Goal: Task Accomplishment & Management: Manage account settings

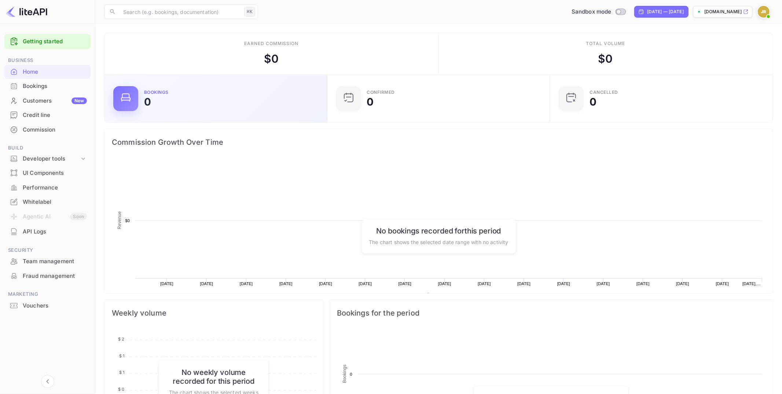
scroll to position [119, 218]
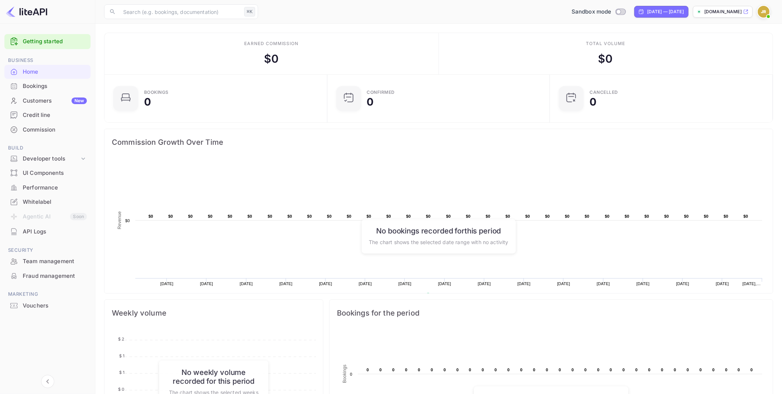
click at [59, 262] on div "Team management" at bounding box center [55, 261] width 64 height 8
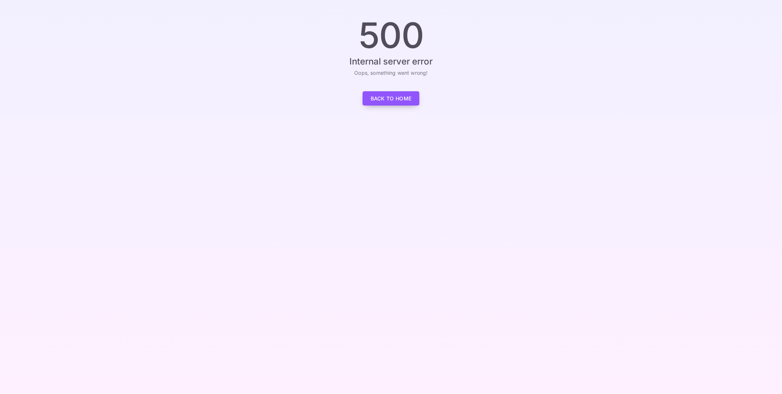
click at [387, 98] on link "Back to Home" at bounding box center [391, 98] width 57 height 14
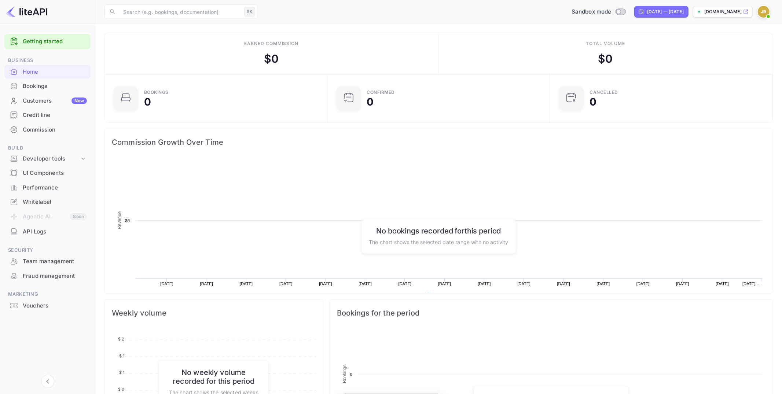
scroll to position [119, 218]
click at [69, 262] on div "Team management" at bounding box center [55, 261] width 64 height 8
click at [768, 11] on img at bounding box center [764, 12] width 12 height 12
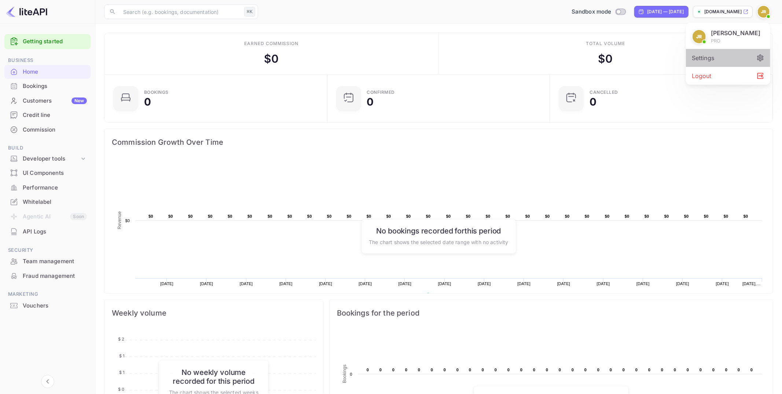
click at [720, 56] on div "Settings" at bounding box center [728, 58] width 84 height 18
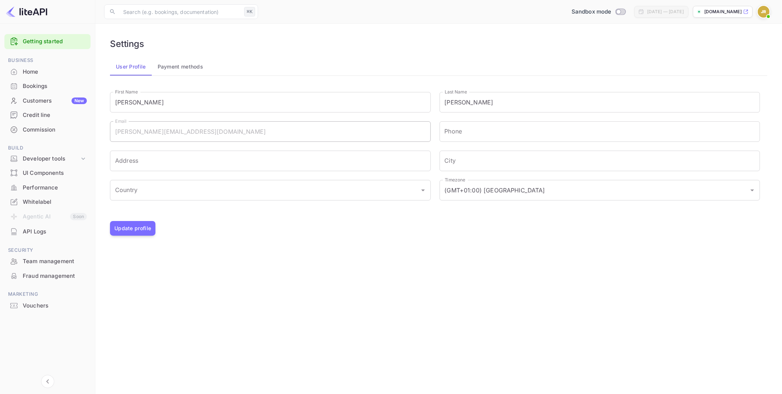
click at [55, 261] on div "Team management" at bounding box center [55, 261] width 64 height 8
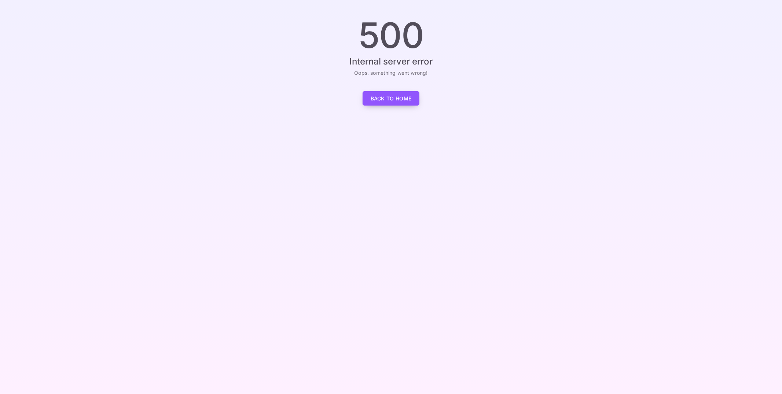
click at [384, 99] on link "Back to Home" at bounding box center [391, 98] width 57 height 14
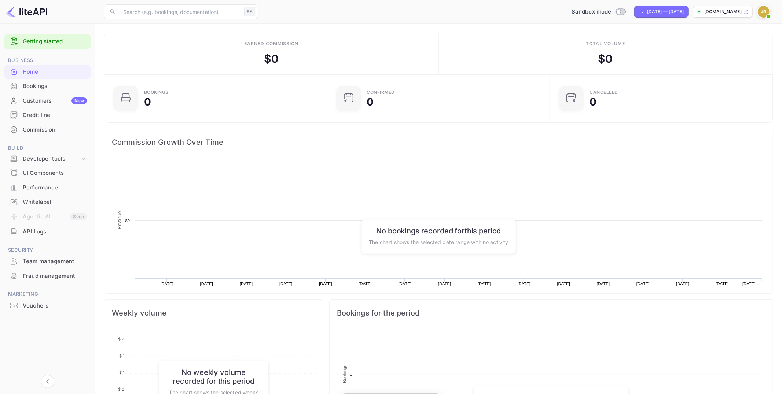
scroll to position [0, 0]
click at [769, 13] on span at bounding box center [768, 16] width 7 height 7
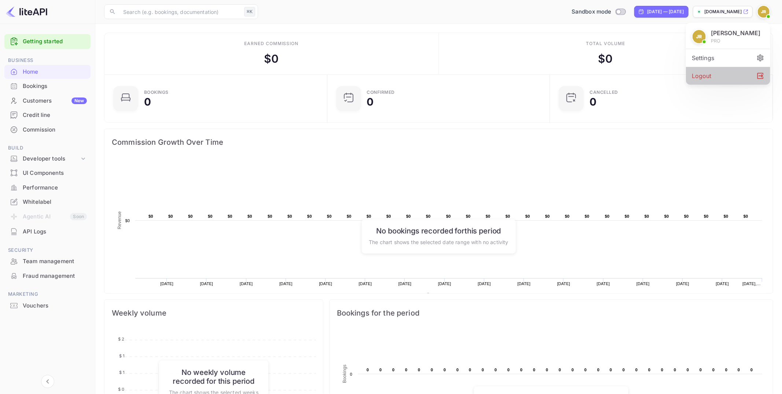
click at [726, 70] on div "Logout" at bounding box center [728, 76] width 84 height 18
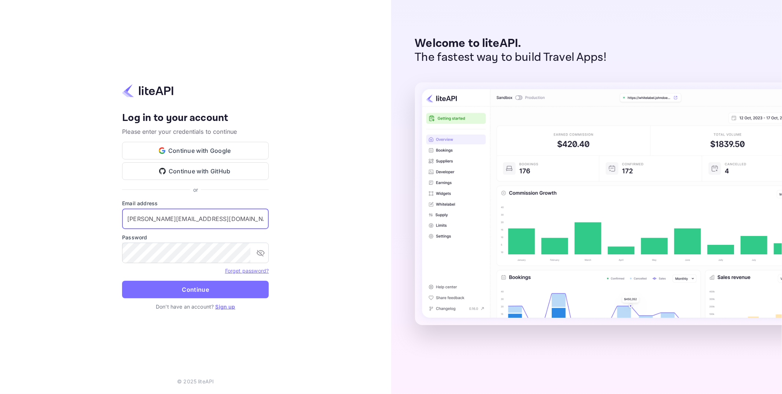
click at [170, 216] on input "j.richards+credit@nuitee.com" at bounding box center [195, 219] width 147 height 21
type input "j.richards+support@nuitee.com"
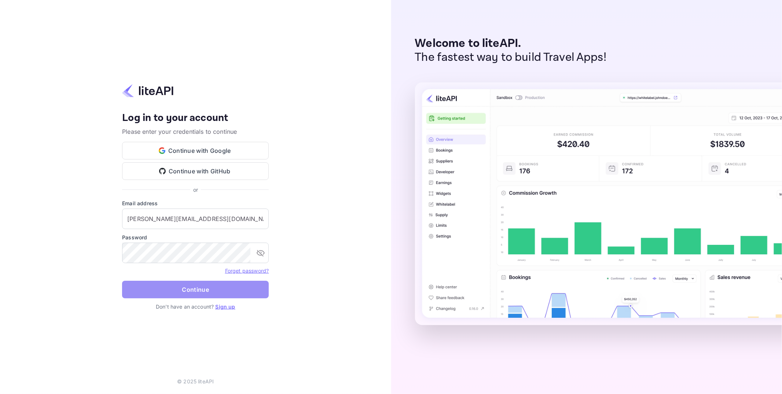
click at [204, 289] on button "Continue" at bounding box center [195, 290] width 147 height 18
